Goal: Task Accomplishment & Management: Use online tool/utility

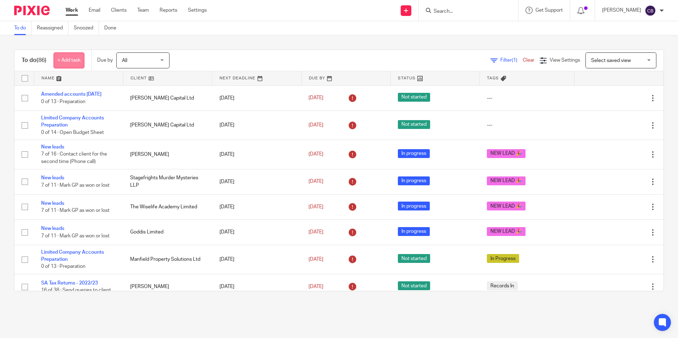
click at [59, 59] on link "+ Add task" at bounding box center [69, 61] width 31 height 16
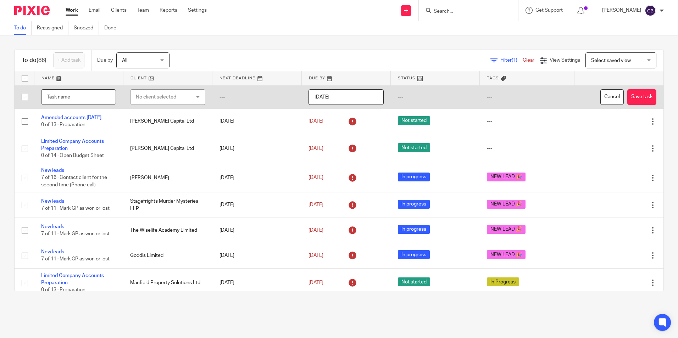
click at [76, 94] on input "text" at bounding box center [78, 97] width 75 height 16
drag, startPoint x: 73, startPoint y: 94, endPoint x: 39, endPoint y: 96, distance: 34.8
click at [39, 96] on td "Cranes" at bounding box center [78, 96] width 89 height 23
type input "Set up bank feed"
click at [136, 104] on div "No client selected" at bounding box center [163, 97] width 55 height 15
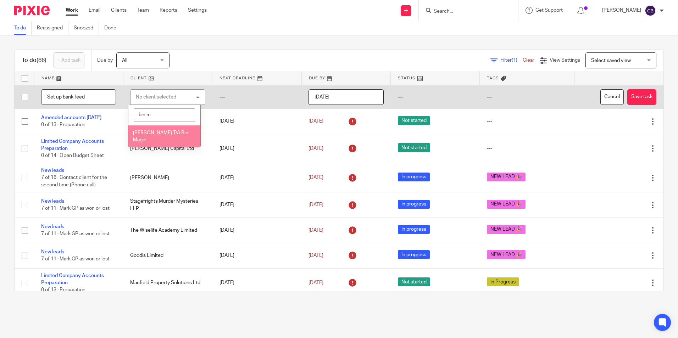
type input "bin m"
click at [170, 133] on span "Paul Crane T/A Bin Magic" at bounding box center [160, 137] width 55 height 12
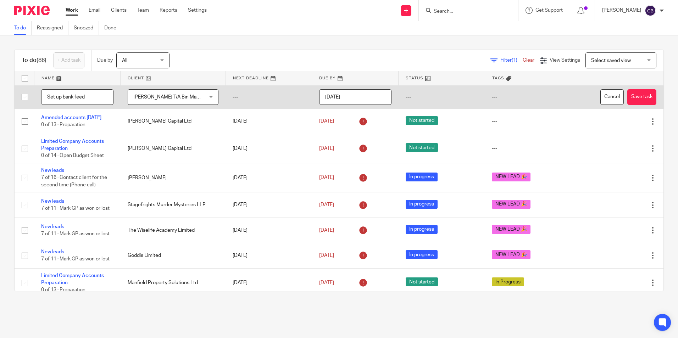
click at [349, 99] on input "2025-08-11" at bounding box center [355, 97] width 72 height 16
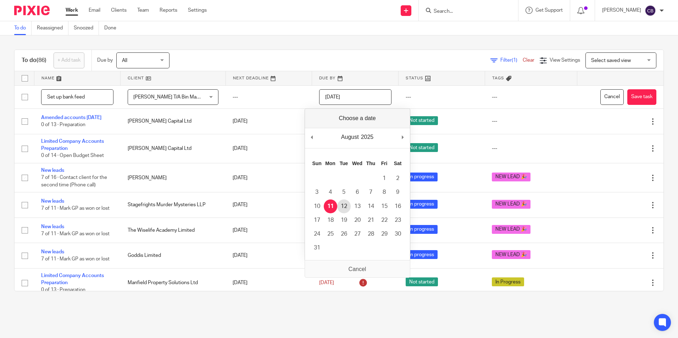
type input "2025-08-12"
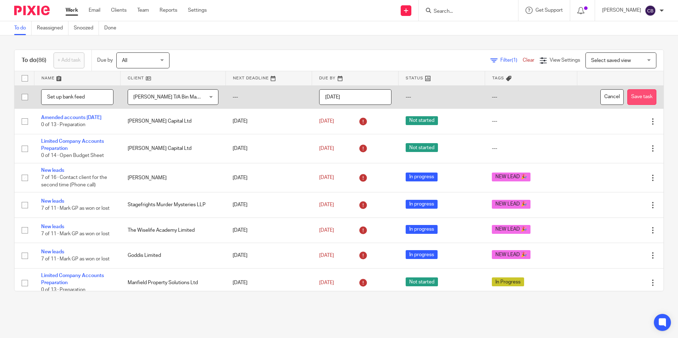
click at [628, 94] on button "Save task" at bounding box center [642, 97] width 29 height 16
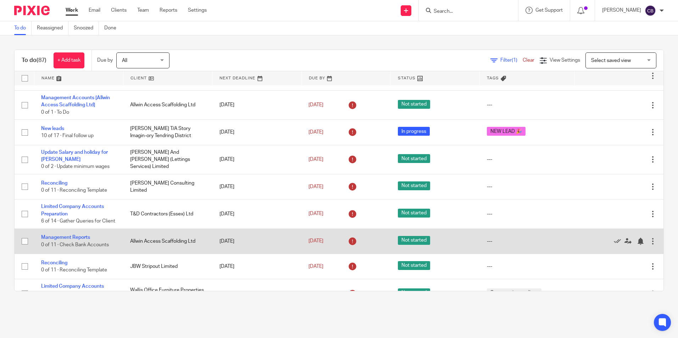
scroll to position [390, 0]
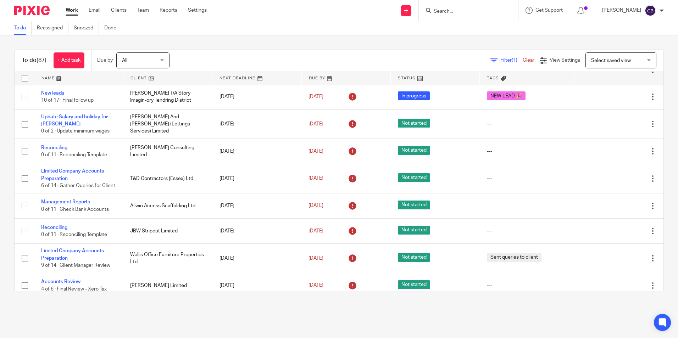
drag, startPoint x: 499, startPoint y: 62, endPoint x: 481, endPoint y: 70, distance: 19.4
click at [501, 62] on span "Filter (1)" at bounding box center [512, 60] width 22 height 5
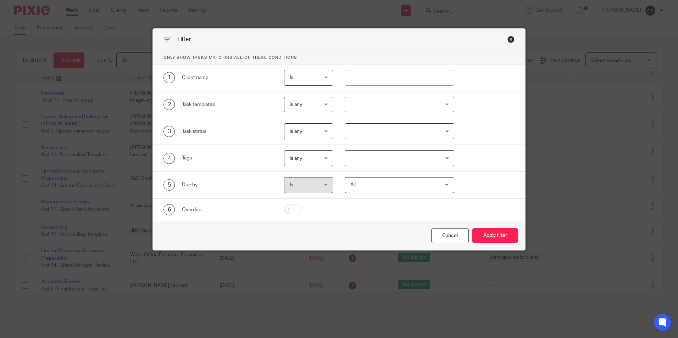
drag, startPoint x: 381, startPoint y: 109, endPoint x: 381, endPoint y: 120, distance: 11.0
click at [381, 109] on div at bounding box center [400, 105] width 110 height 16
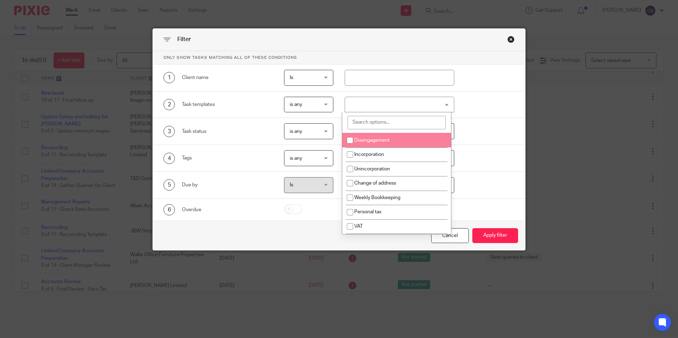
click at [373, 127] on input "search" at bounding box center [397, 122] width 98 height 13
type input "cis"
drag, startPoint x: 374, startPoint y: 138, endPoint x: 431, endPoint y: 189, distance: 77.1
click at [374, 138] on span "CIS Returns" at bounding box center [367, 140] width 27 height 5
checkbox input "true"
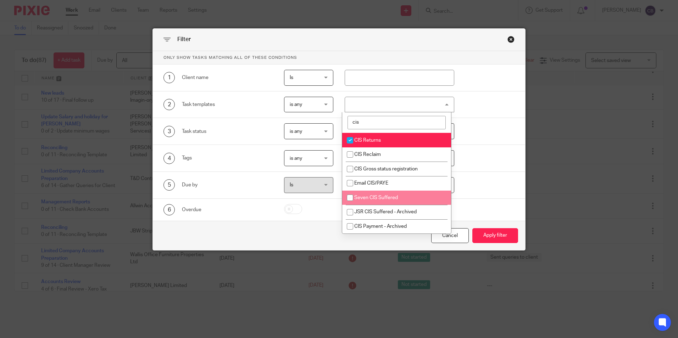
click at [492, 244] on div "Cancel Apply filter" at bounding box center [339, 236] width 373 height 30
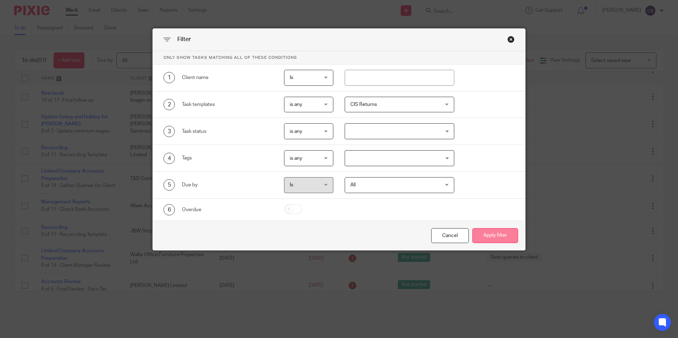
click at [491, 234] on button "Apply filter" at bounding box center [496, 235] width 46 height 15
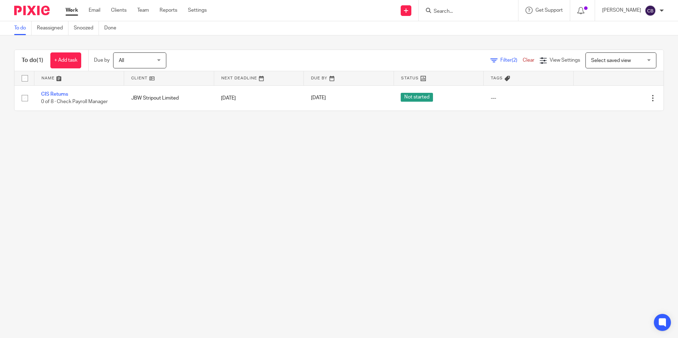
drag, startPoint x: 0, startPoint y: 0, endPoint x: 98, endPoint y: 142, distance: 172.2
click at [127, 170] on main "To do Reassigned Snoozed Done To do (1) + Add task Due by All All Today Tomorro…" at bounding box center [339, 169] width 678 height 338
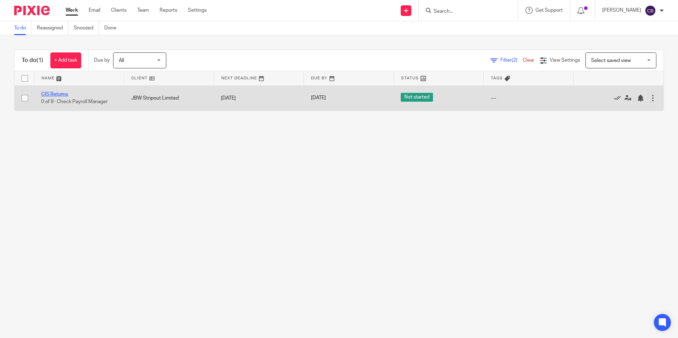
click at [57, 95] on link "CIS Returns" at bounding box center [54, 94] width 27 height 5
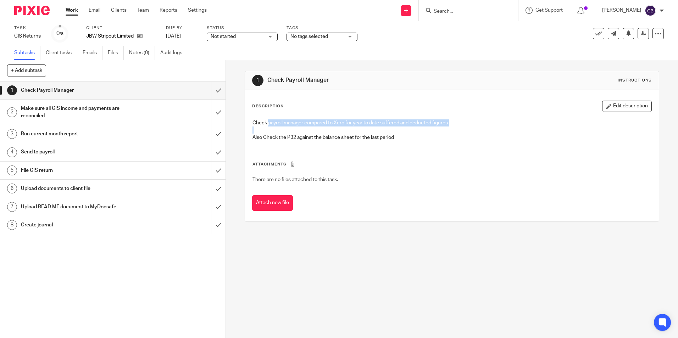
drag, startPoint x: 270, startPoint y: 124, endPoint x: 435, endPoint y: 137, distance: 164.8
click at [441, 131] on div "Check payroll manager compared to Xero for year to date suffered and deducted f…" at bounding box center [452, 131] width 406 height 31
click at [412, 138] on p "Also Check the P32 against the balance sheet for the last period" at bounding box center [452, 137] width 399 height 7
click at [215, 92] on input "submit" at bounding box center [113, 91] width 226 height 18
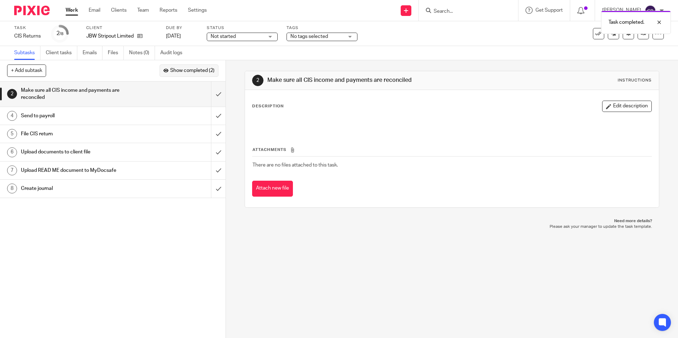
click at [207, 71] on span "Show completed (2)" at bounding box center [192, 71] width 44 height 6
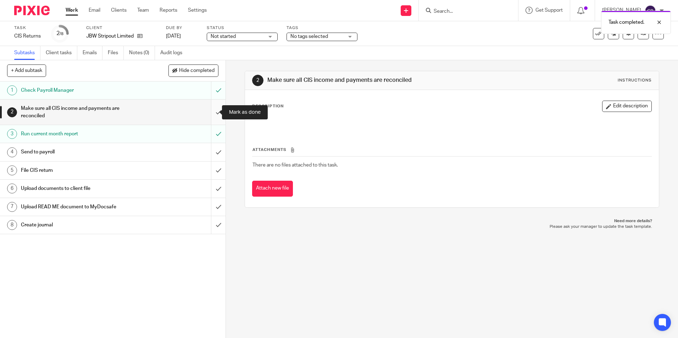
click at [210, 114] on input "submit" at bounding box center [113, 112] width 226 height 25
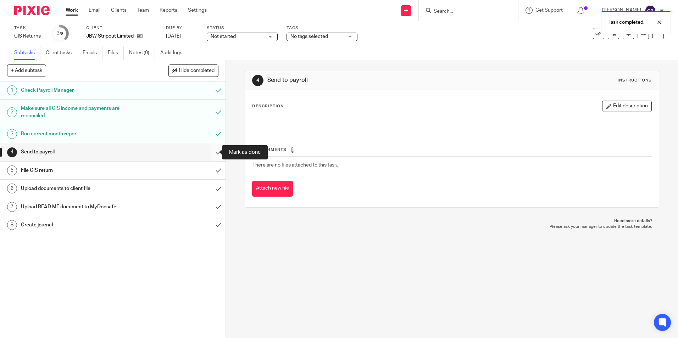
click at [215, 153] on input "submit" at bounding box center [113, 152] width 226 height 18
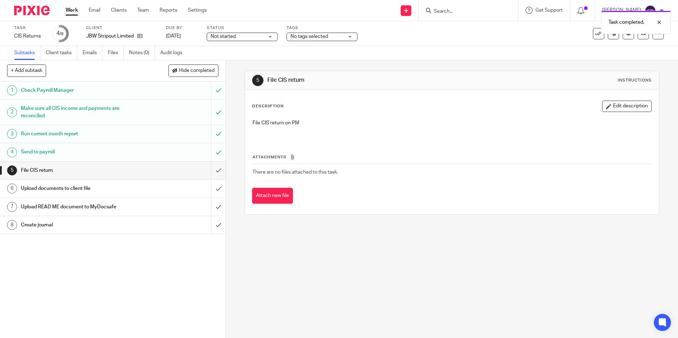
click at [270, 191] on button "Attach new file" at bounding box center [272, 196] width 41 height 16
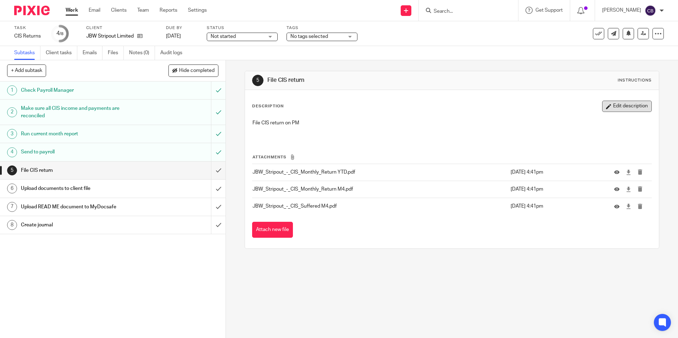
click at [631, 110] on button "Edit description" at bounding box center [627, 106] width 50 height 11
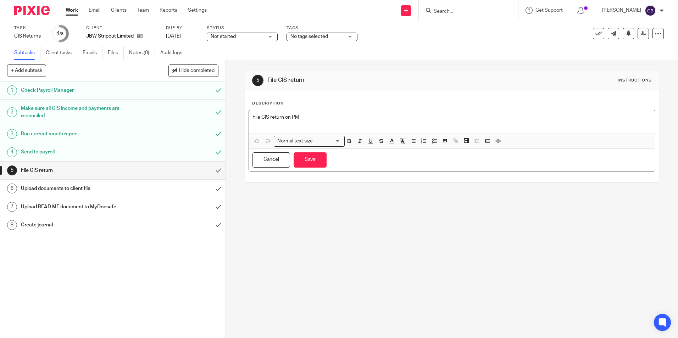
click at [253, 118] on p "File CIS return on PM" at bounding box center [452, 117] width 399 height 7
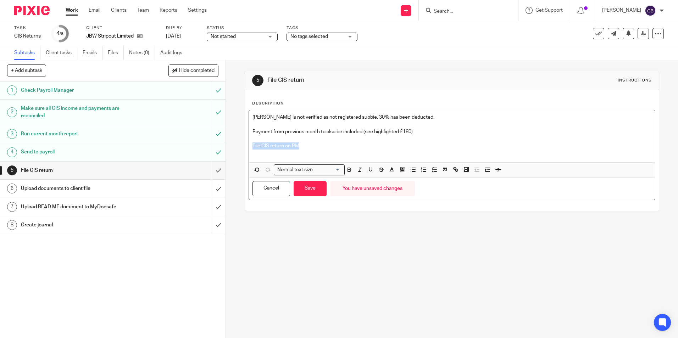
drag, startPoint x: 314, startPoint y: 147, endPoint x: 249, endPoint y: 145, distance: 64.6
click at [249, 145] on div "Adam Bell is not verified as not registered subbie. 30% has been deducted. Paym…" at bounding box center [452, 136] width 406 height 52
click at [388, 130] on p "Payment from previous month to also be included (see highlighted £180)" at bounding box center [452, 131] width 399 height 7
drag, startPoint x: 416, startPoint y: 133, endPoint x: 239, endPoint y: 109, distance: 178.4
click at [240, 109] on div "5 File CIS return Instructions Description Adam Bell is not verified as not reg…" at bounding box center [452, 199] width 452 height 278
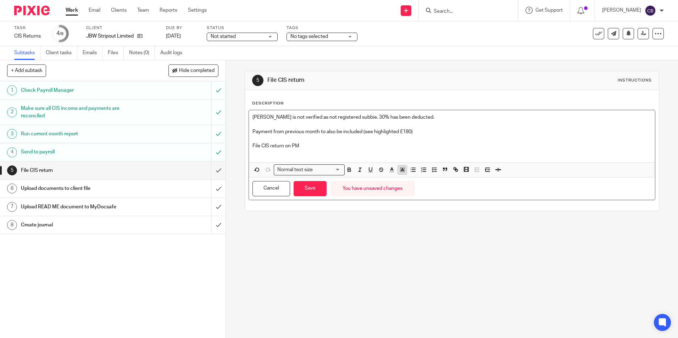
click at [403, 170] on icon "button" at bounding box center [402, 170] width 6 height 6
click at [407, 177] on li "color:#FCDC00" at bounding box center [407, 179] width 5 height 5
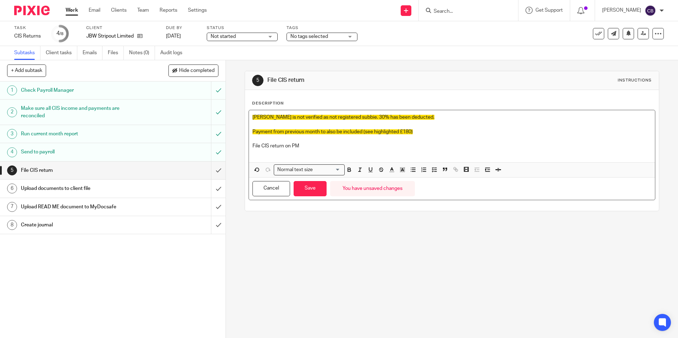
click at [405, 155] on p at bounding box center [452, 153] width 399 height 7
click at [311, 189] on button "Save" at bounding box center [310, 188] width 33 height 15
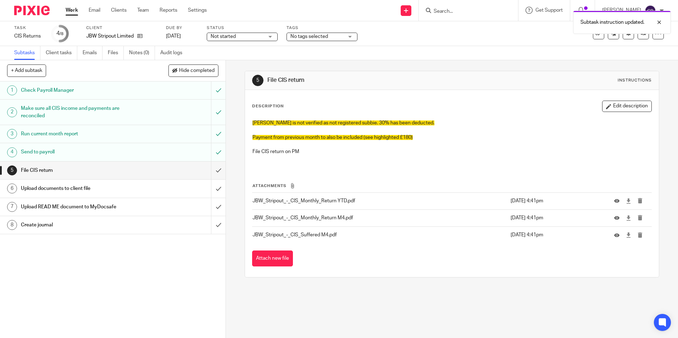
click at [440, 289] on div "5 File CIS return Instructions Description Edit description Adam Bell is not ve…" at bounding box center [452, 199] width 452 height 278
click at [424, 136] on p "Payment from previous month to also be included (see highlighted £180)" at bounding box center [452, 137] width 399 height 7
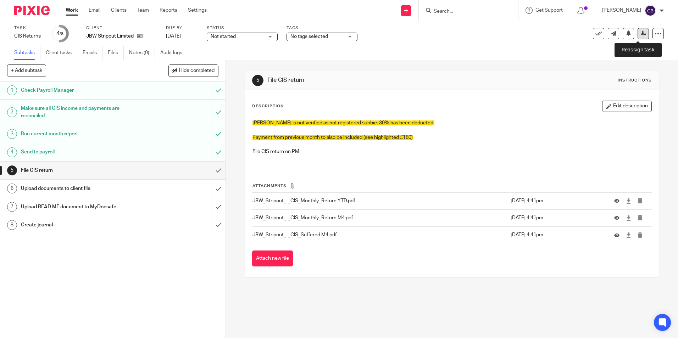
click at [641, 36] on icon at bounding box center [643, 33] width 5 height 5
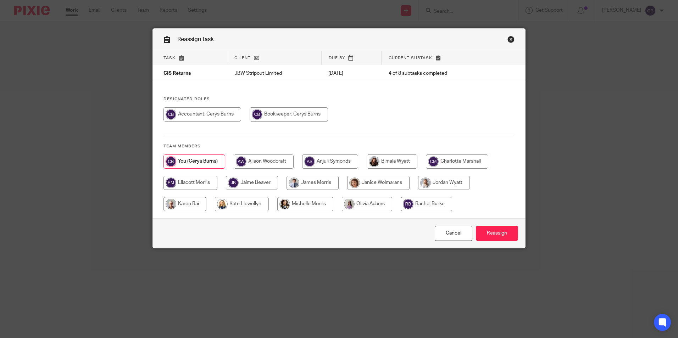
click at [319, 178] on input "radio" at bounding box center [313, 183] width 52 height 14
radio input "true"
click at [488, 231] on input "Reassign" at bounding box center [497, 233] width 42 height 15
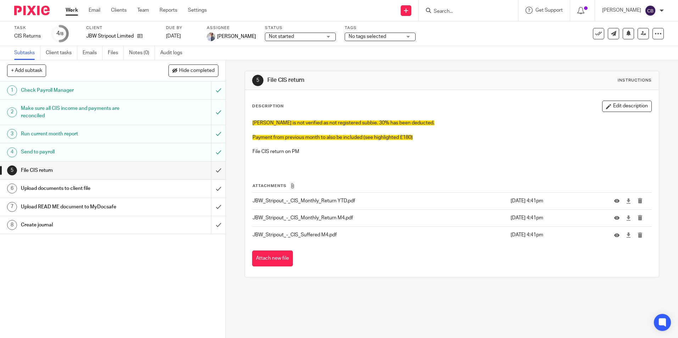
click at [469, 292] on div "5 File CIS return Instructions Description Edit description [PERSON_NAME] is no…" at bounding box center [452, 199] width 452 height 278
click at [440, 316] on div "5 File CIS return Instructions Description Edit description [PERSON_NAME] is no…" at bounding box center [452, 199] width 452 height 278
